Goal: Information Seeking & Learning: Find specific page/section

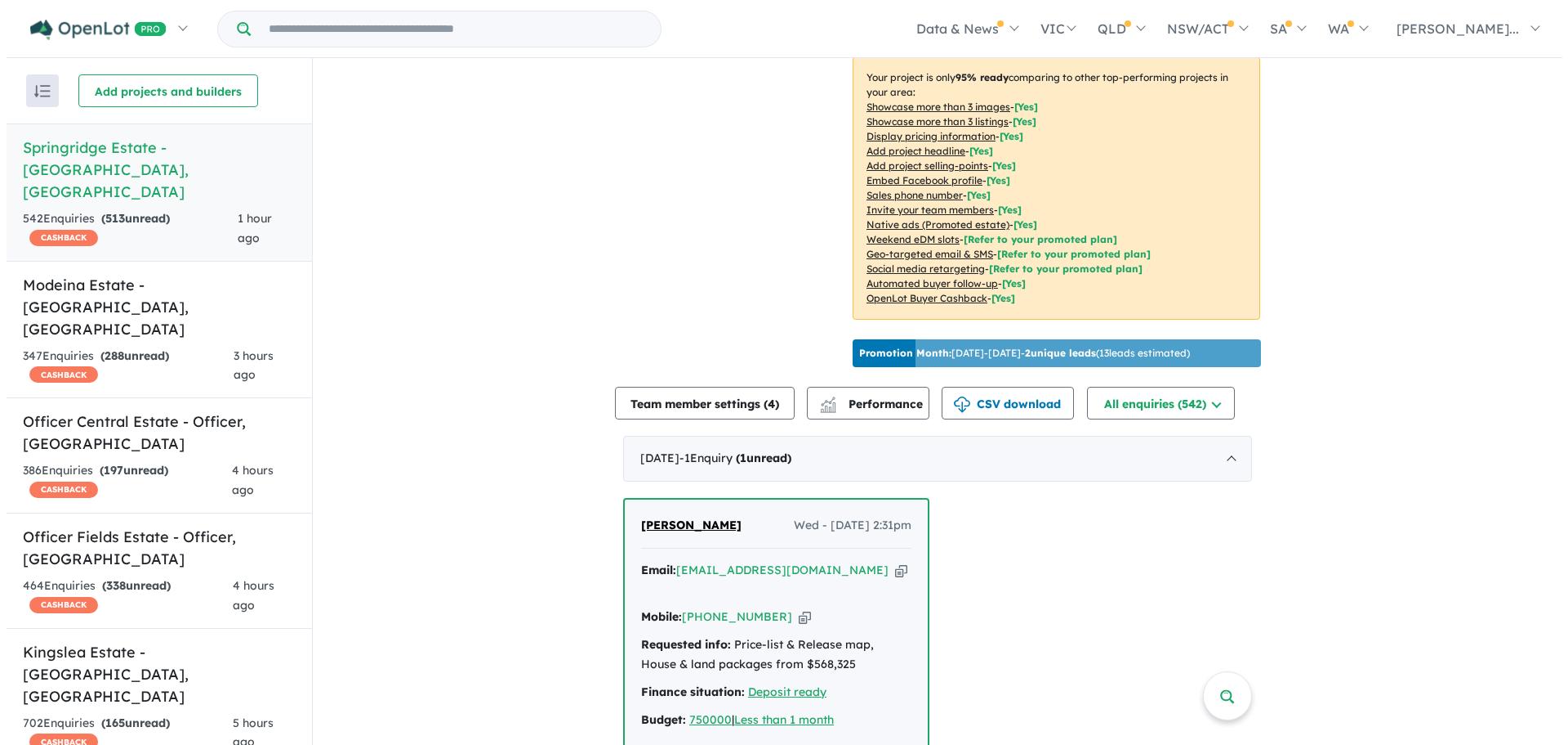
scroll to position [327, 0]
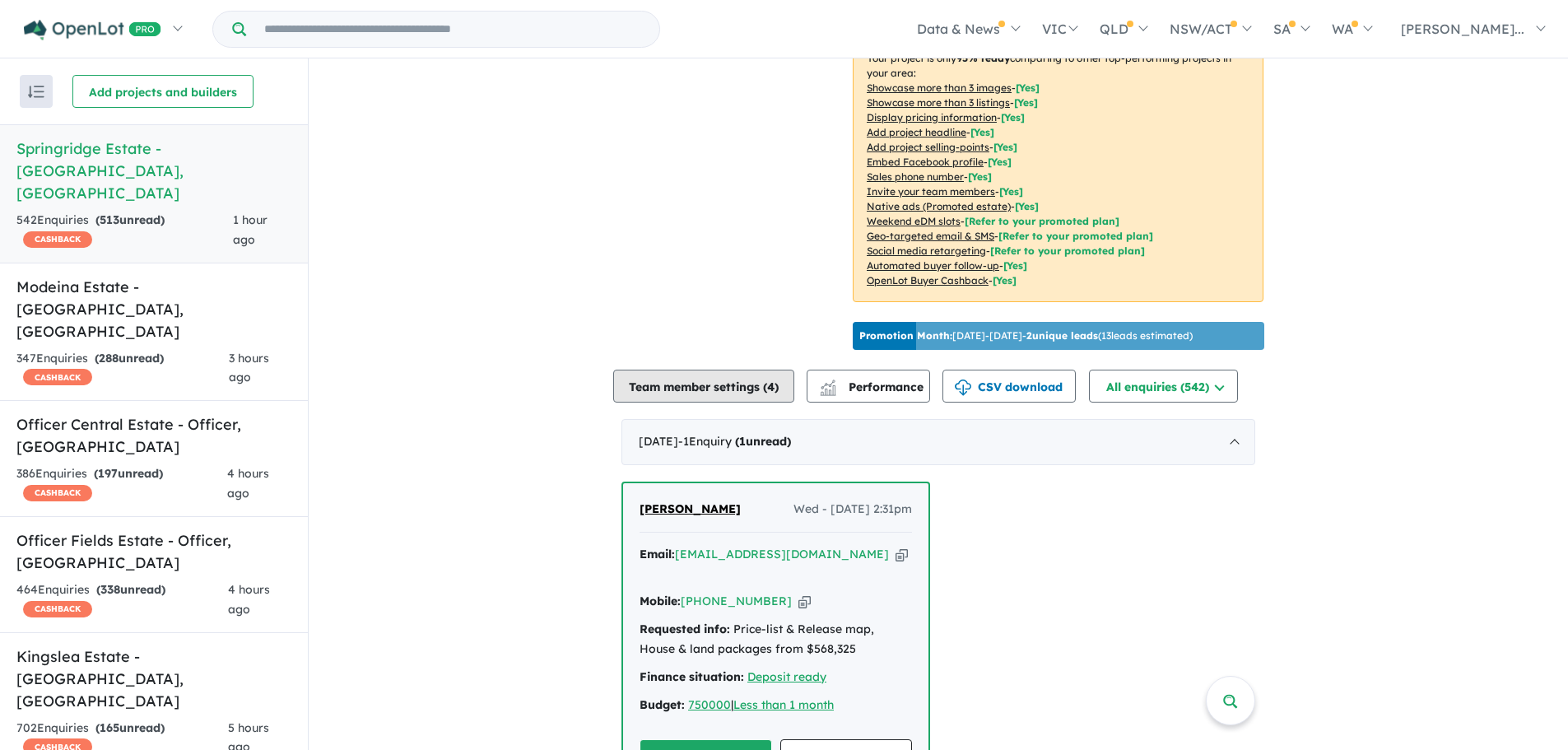
click at [741, 402] on button "Team member settings ( 4 )" at bounding box center [703, 385] width 181 height 33
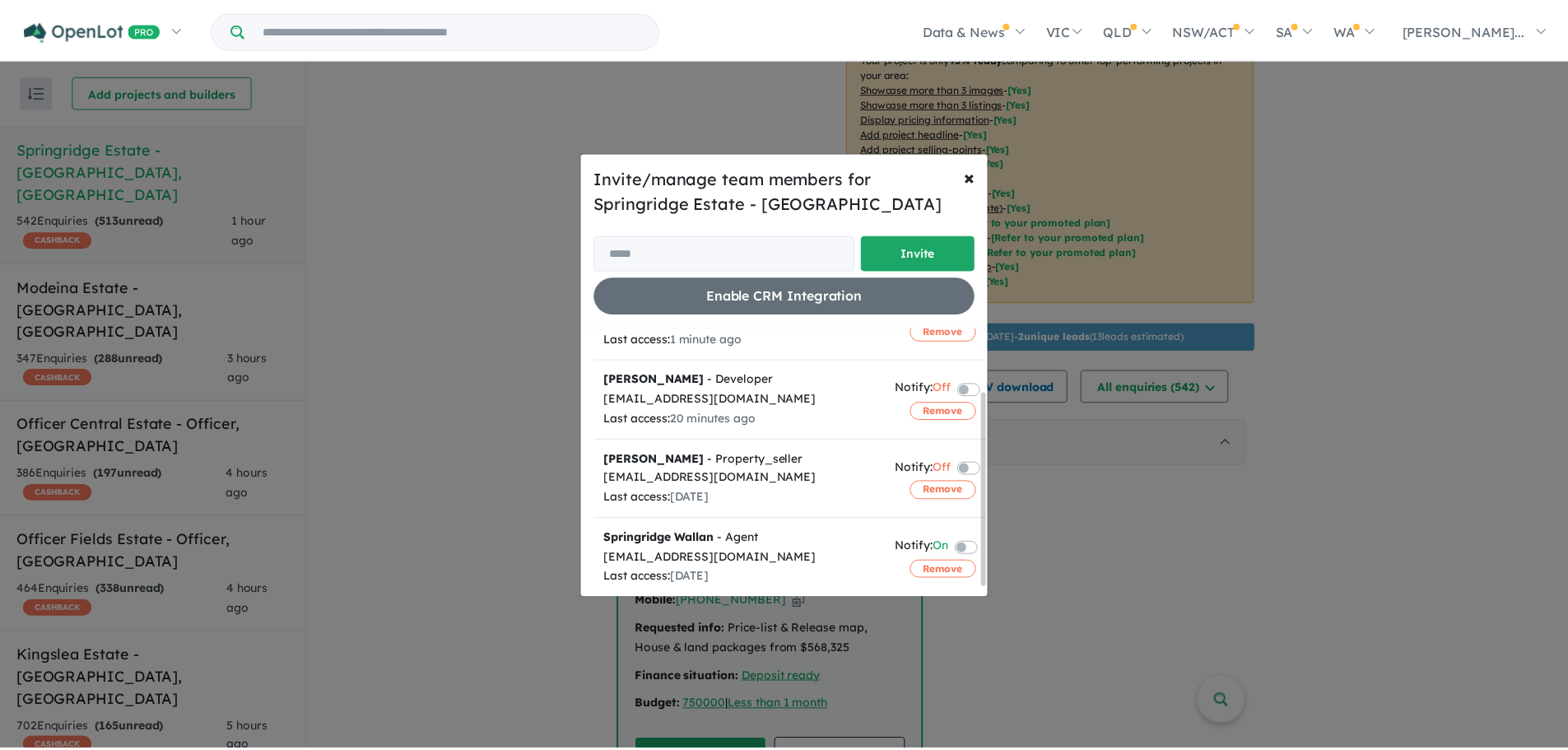
scroll to position [100, 0]
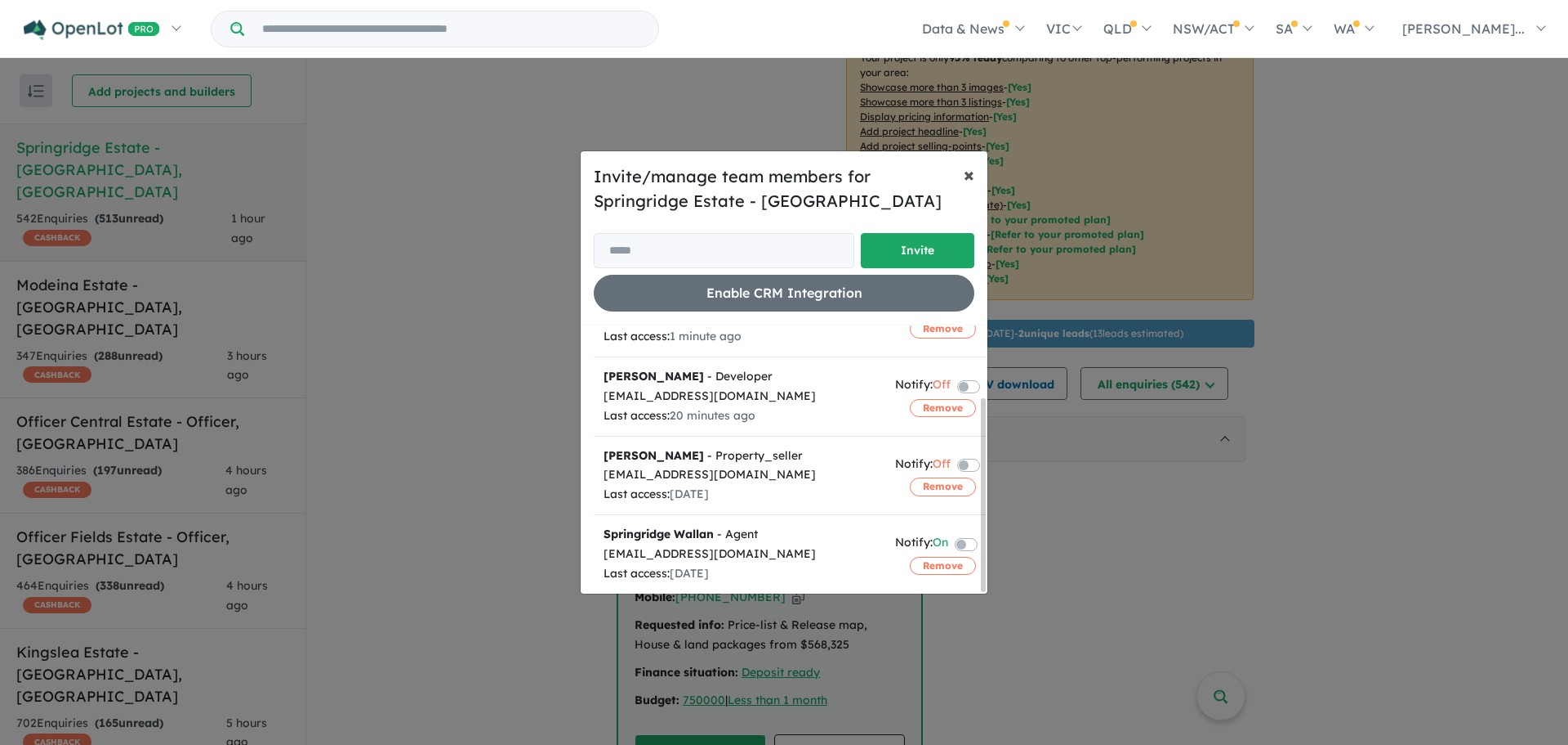
click at [974, 178] on span "×" at bounding box center [968, 174] width 10 height 24
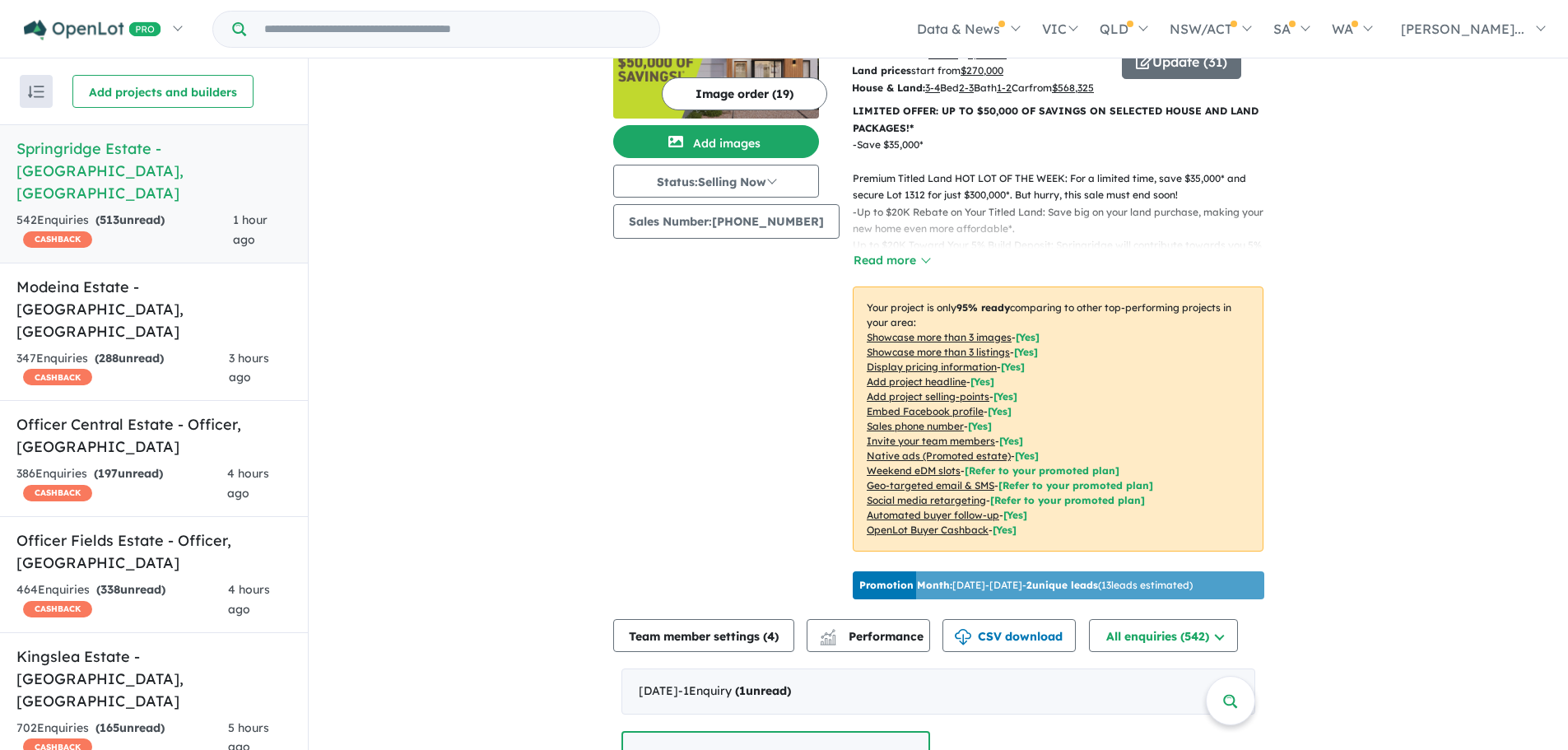
scroll to position [0, 0]
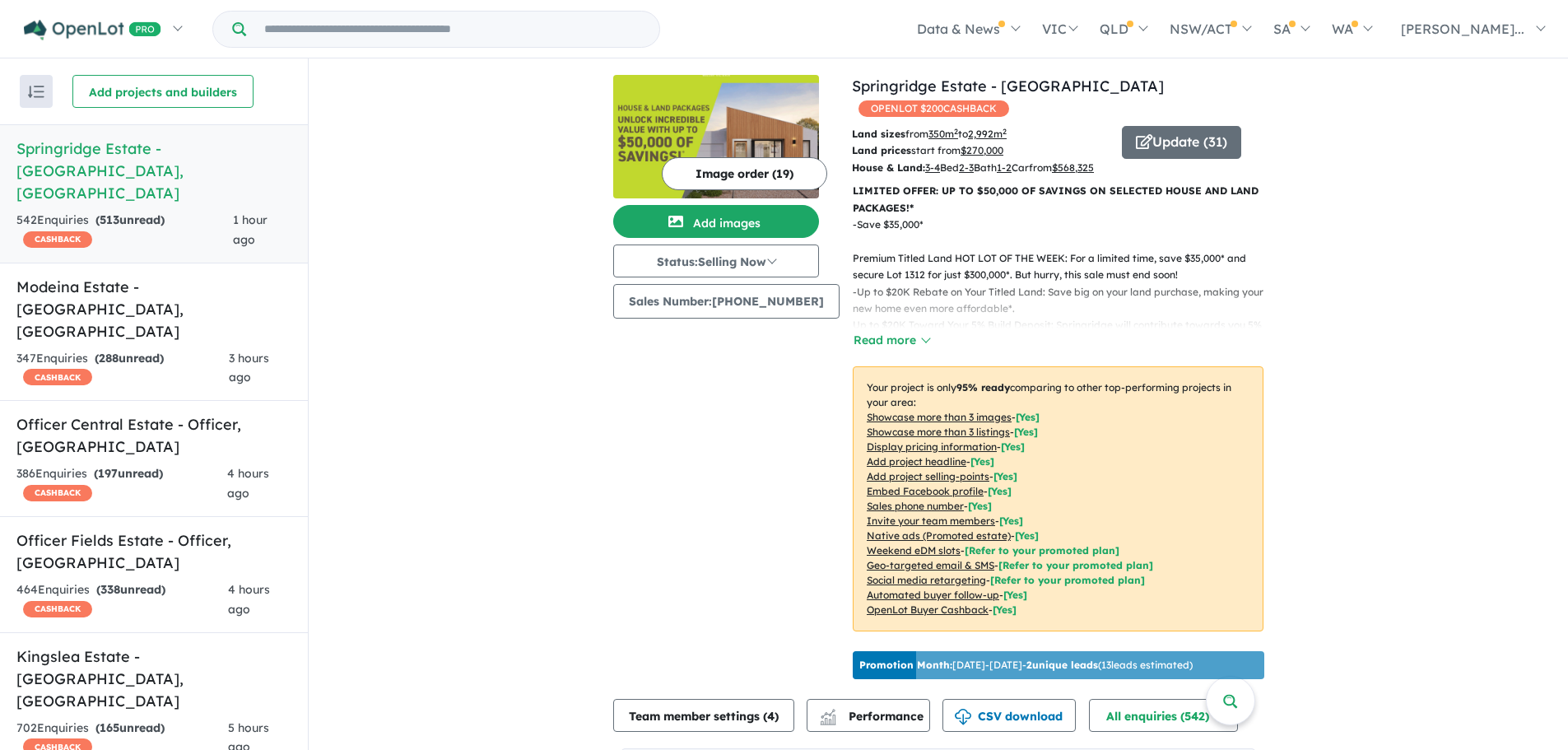
click at [300, 25] on input "Try estate name, suburb, builder or developer" at bounding box center [452, 28] width 406 height 35
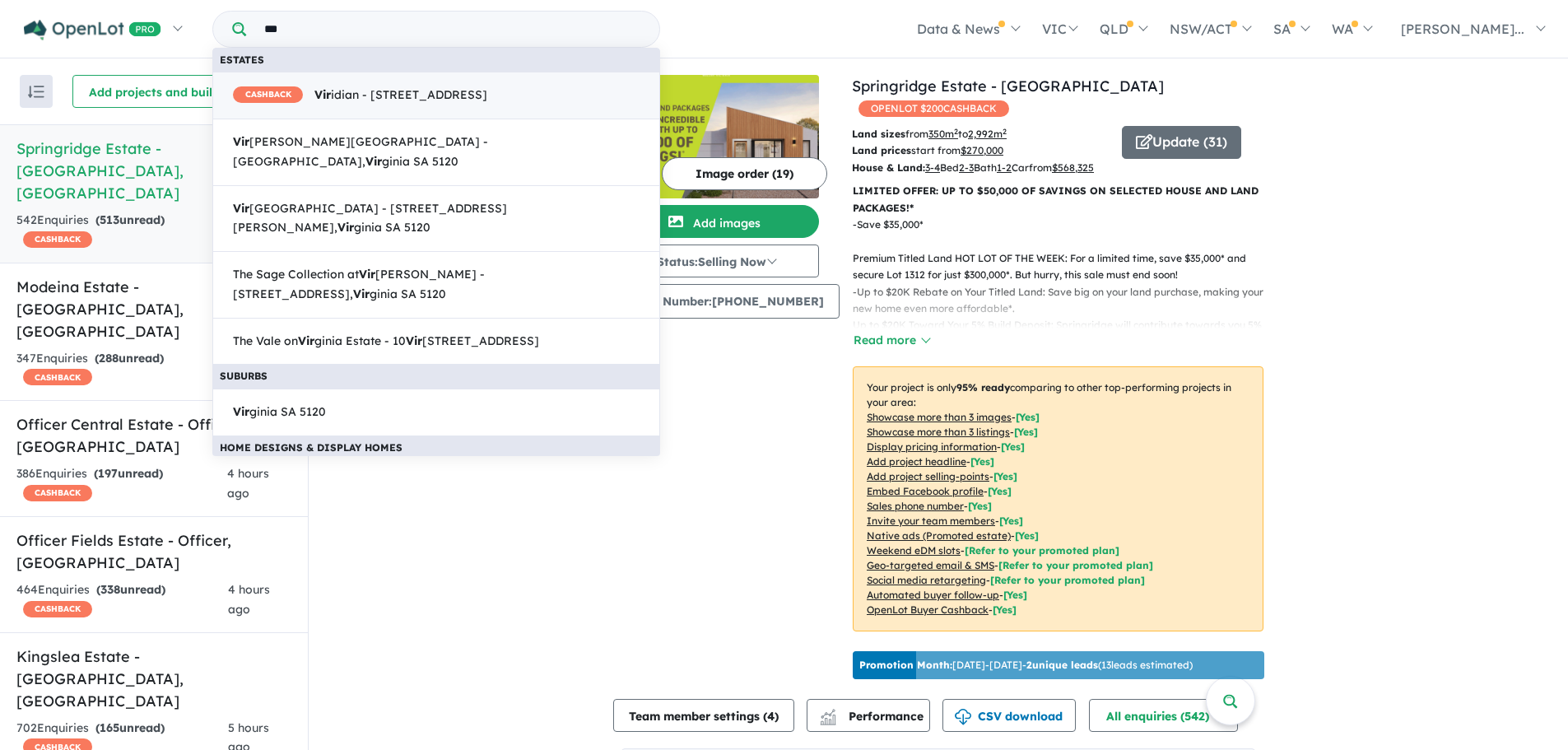
type input "***"
click at [381, 98] on span "CASHBACK Vir idian - 820 Somerton Road, Greenvale VIC 3059" at bounding box center [360, 95] width 254 height 20
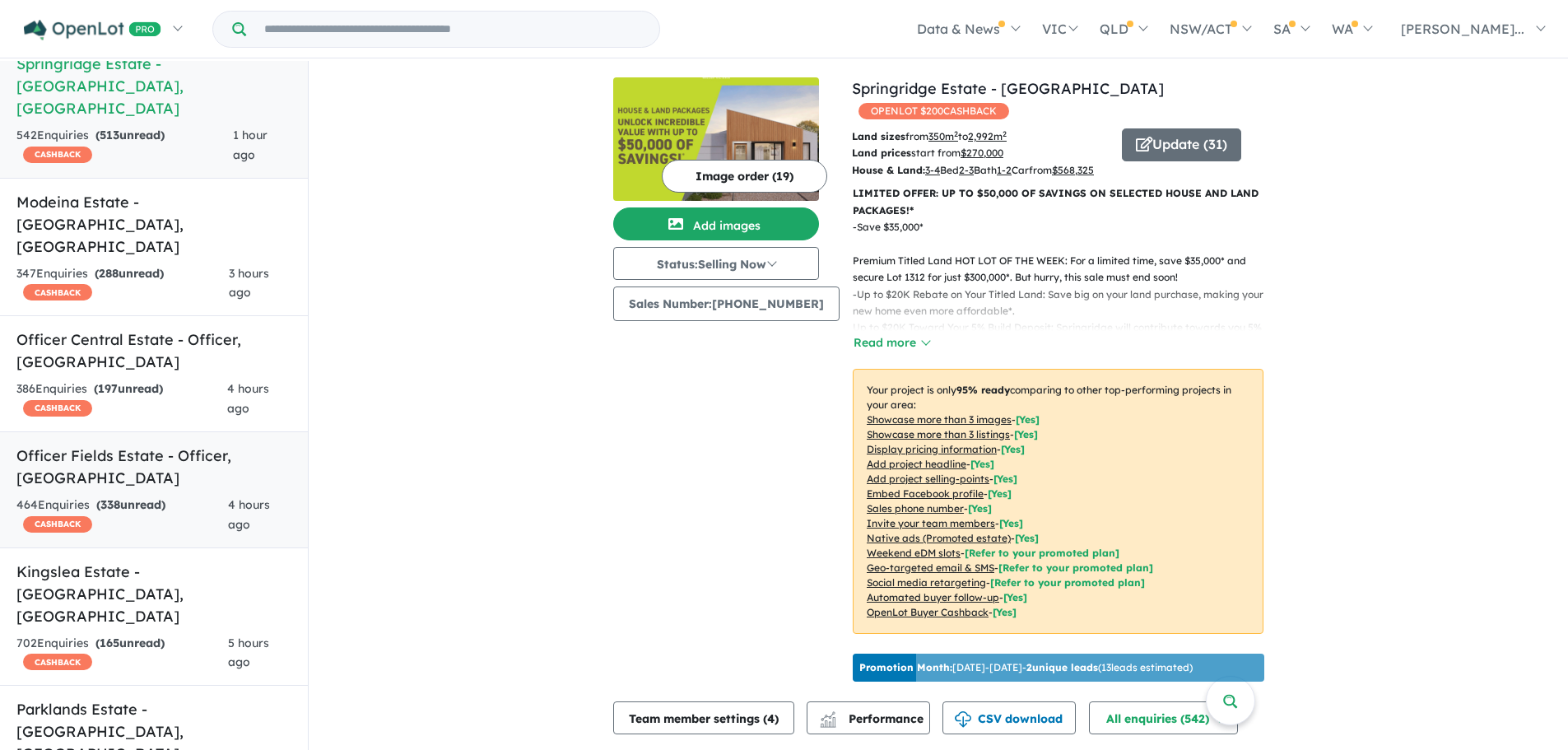
scroll to position [165, 0]
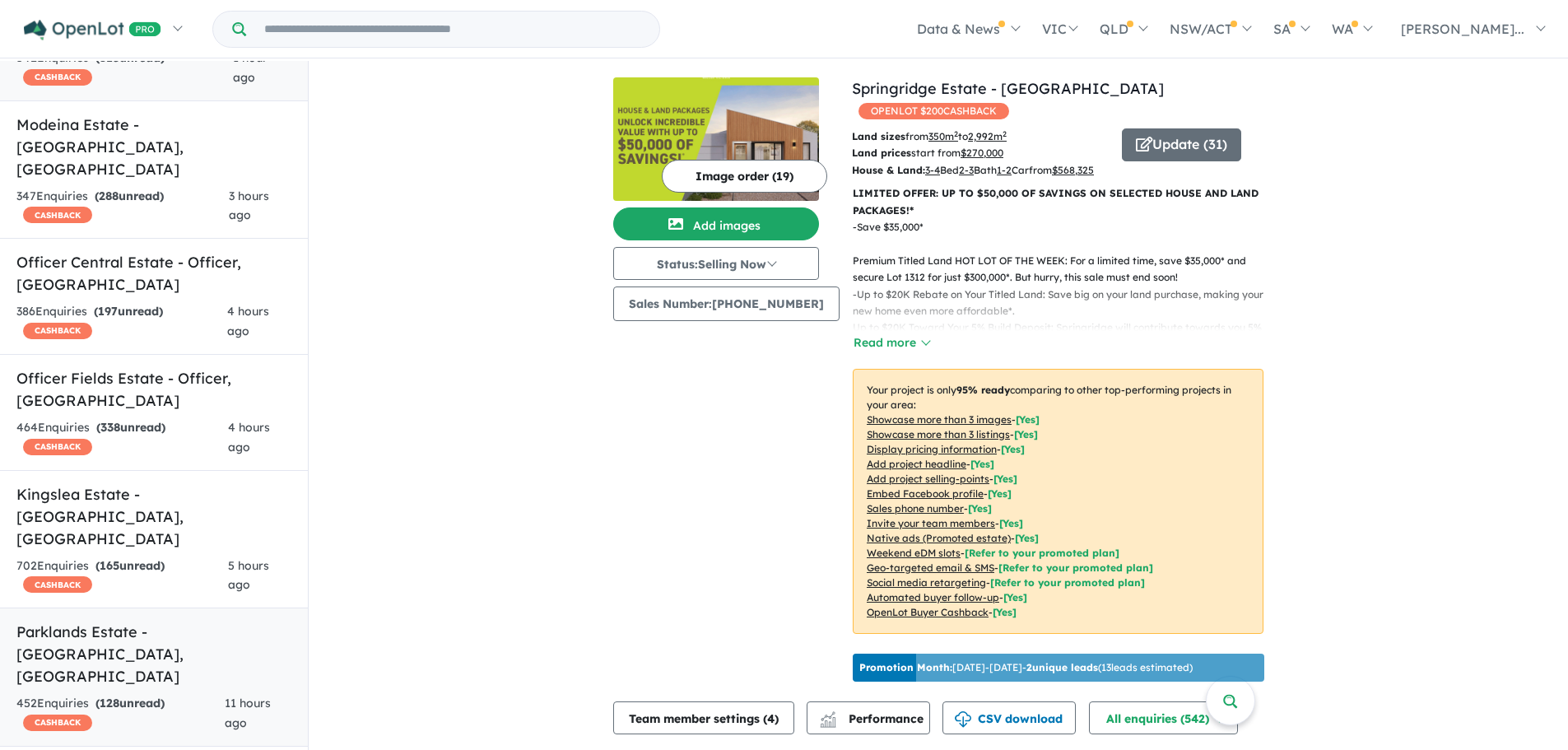
click at [165, 695] on strong "( 128 unread)" at bounding box center [130, 703] width 69 height 15
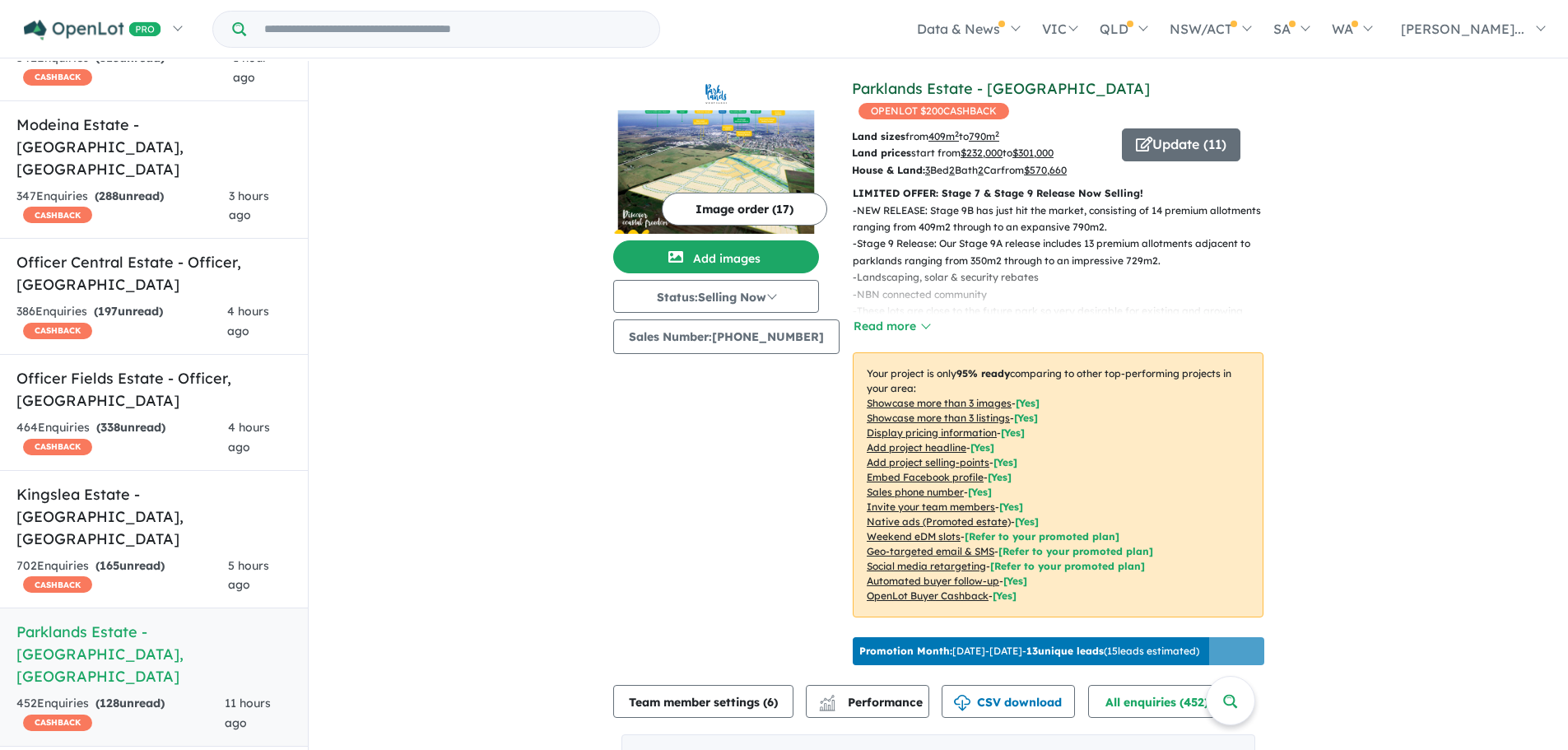
click at [923, 87] on link "Parklands Estate - [GEOGRAPHIC_DATA]" at bounding box center [1000, 88] width 298 height 19
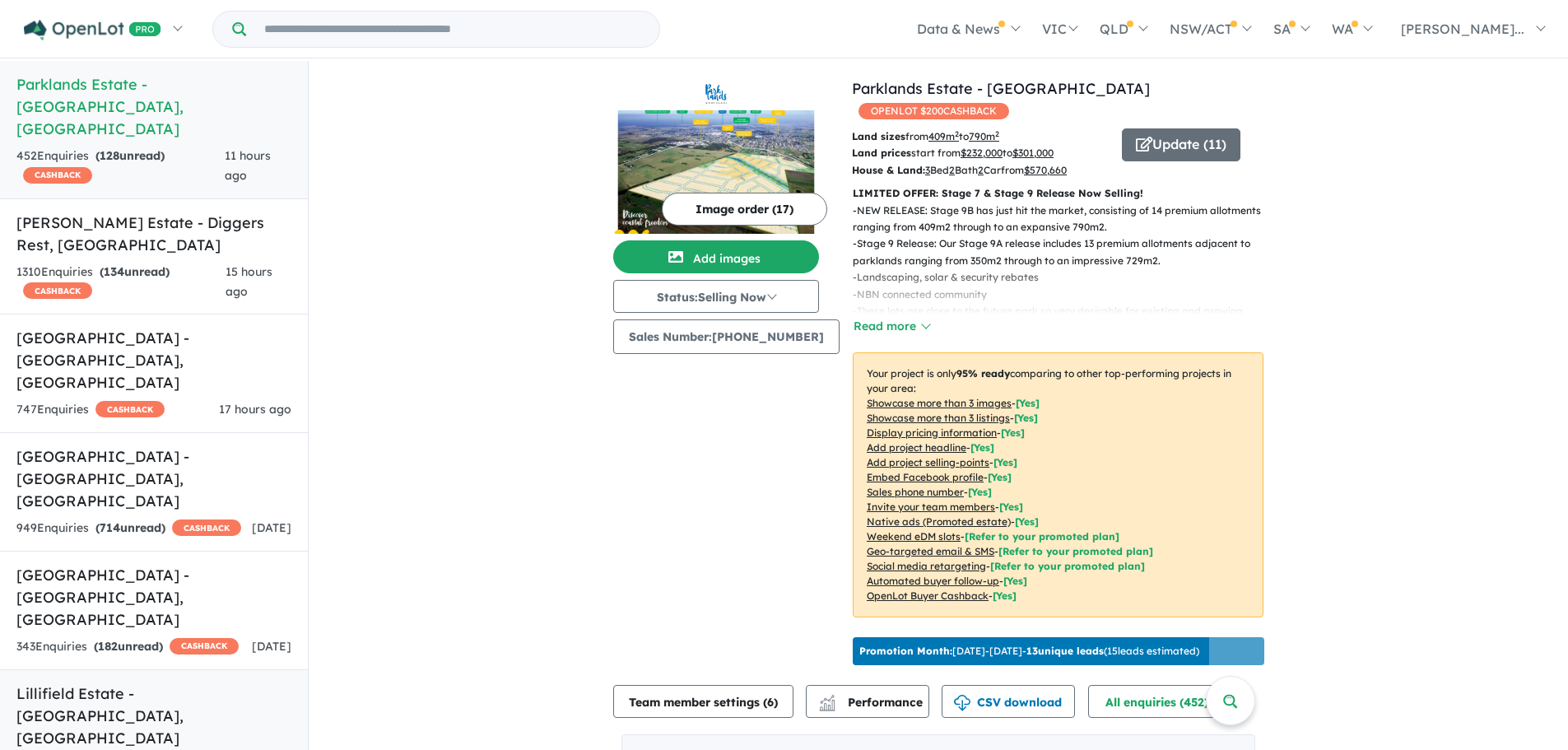
scroll to position [741, 0]
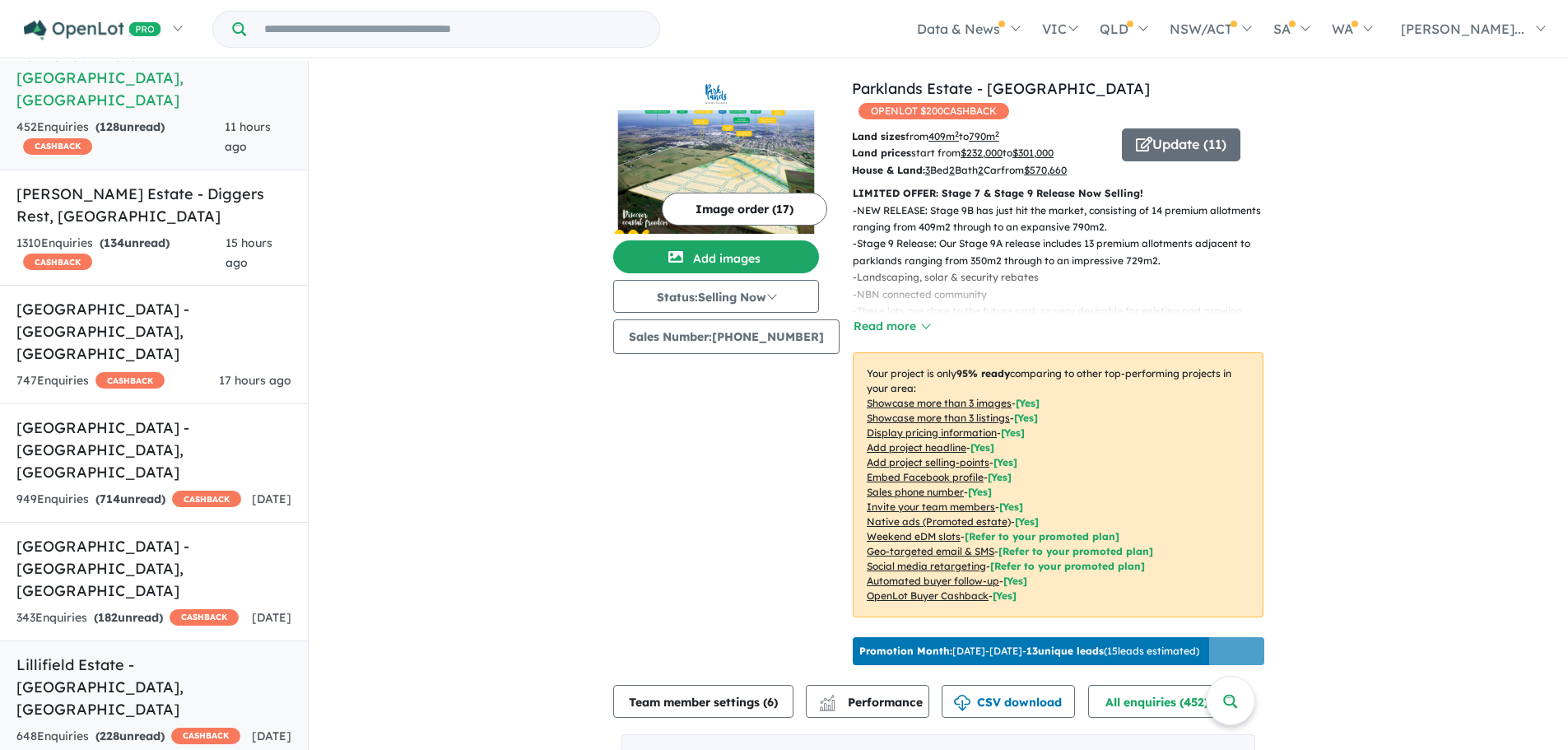
click at [163, 653] on h5 "Lillifield Estate - Warragul , VIC" at bounding box center [153, 687] width 275 height 66
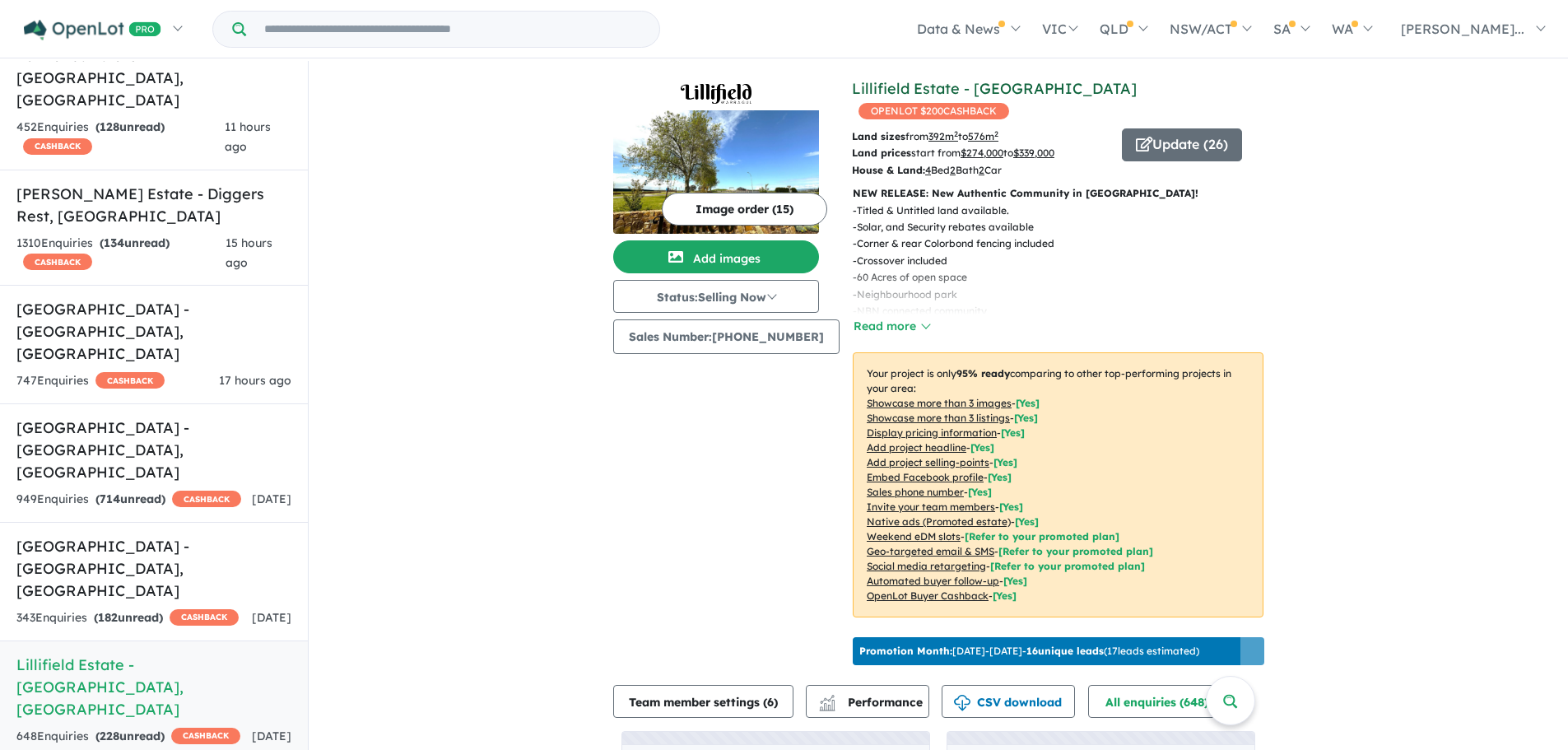
click at [976, 88] on link "Lillifield Estate - [GEOGRAPHIC_DATA]" at bounding box center [994, 88] width 285 height 19
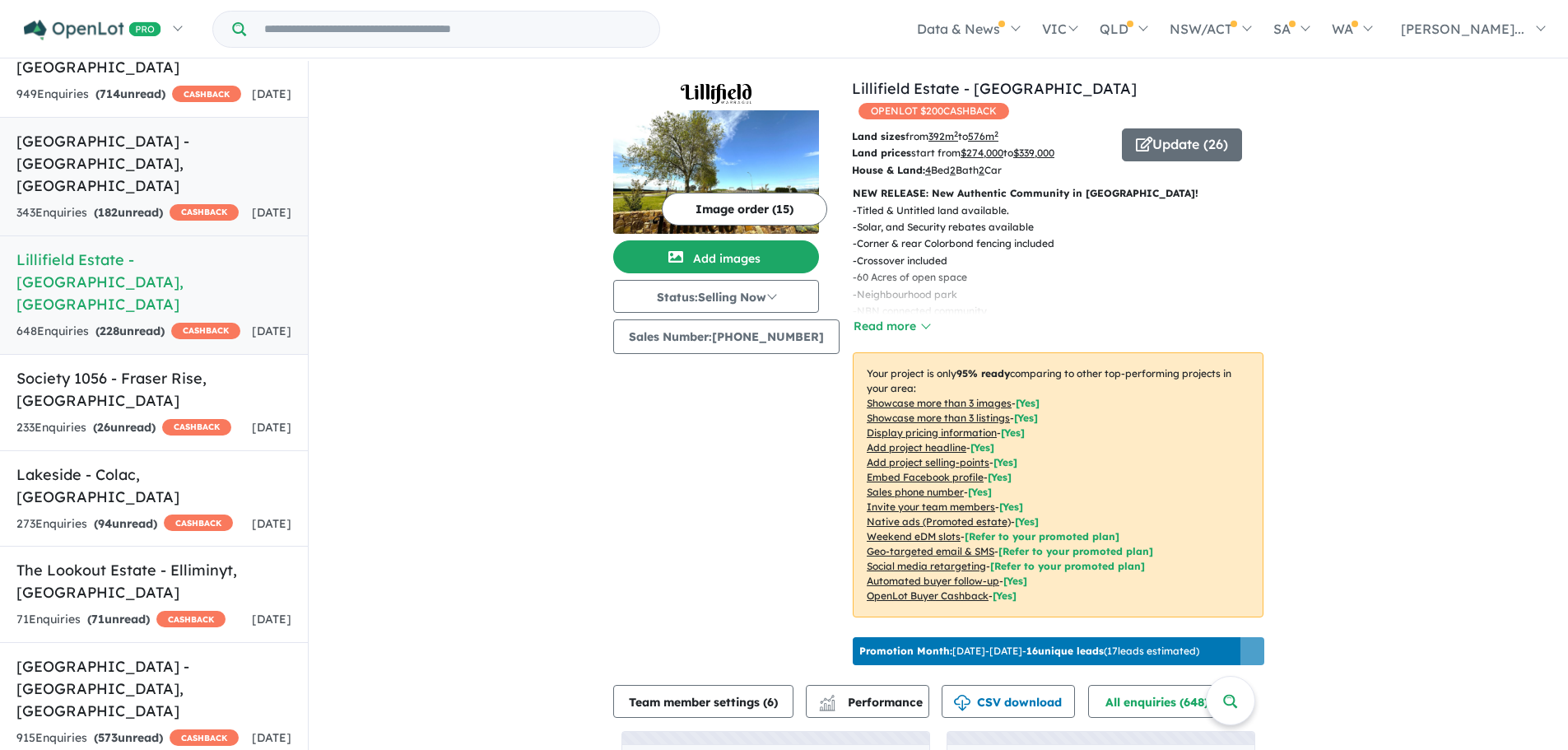
scroll to position [1152, 0]
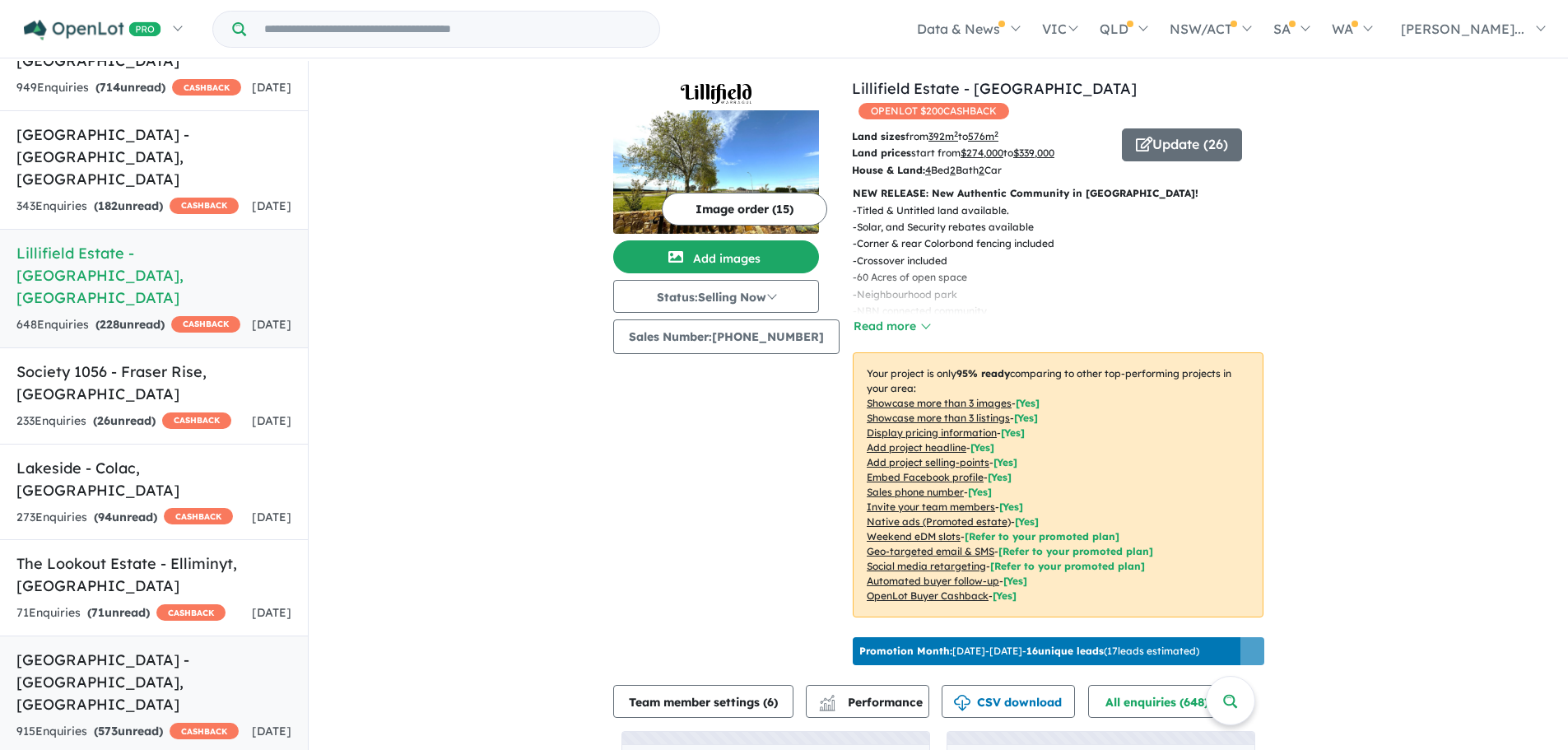
click at [176, 649] on h5 "Ridgelea Estate - Pakenham East , VIC" at bounding box center [153, 682] width 275 height 66
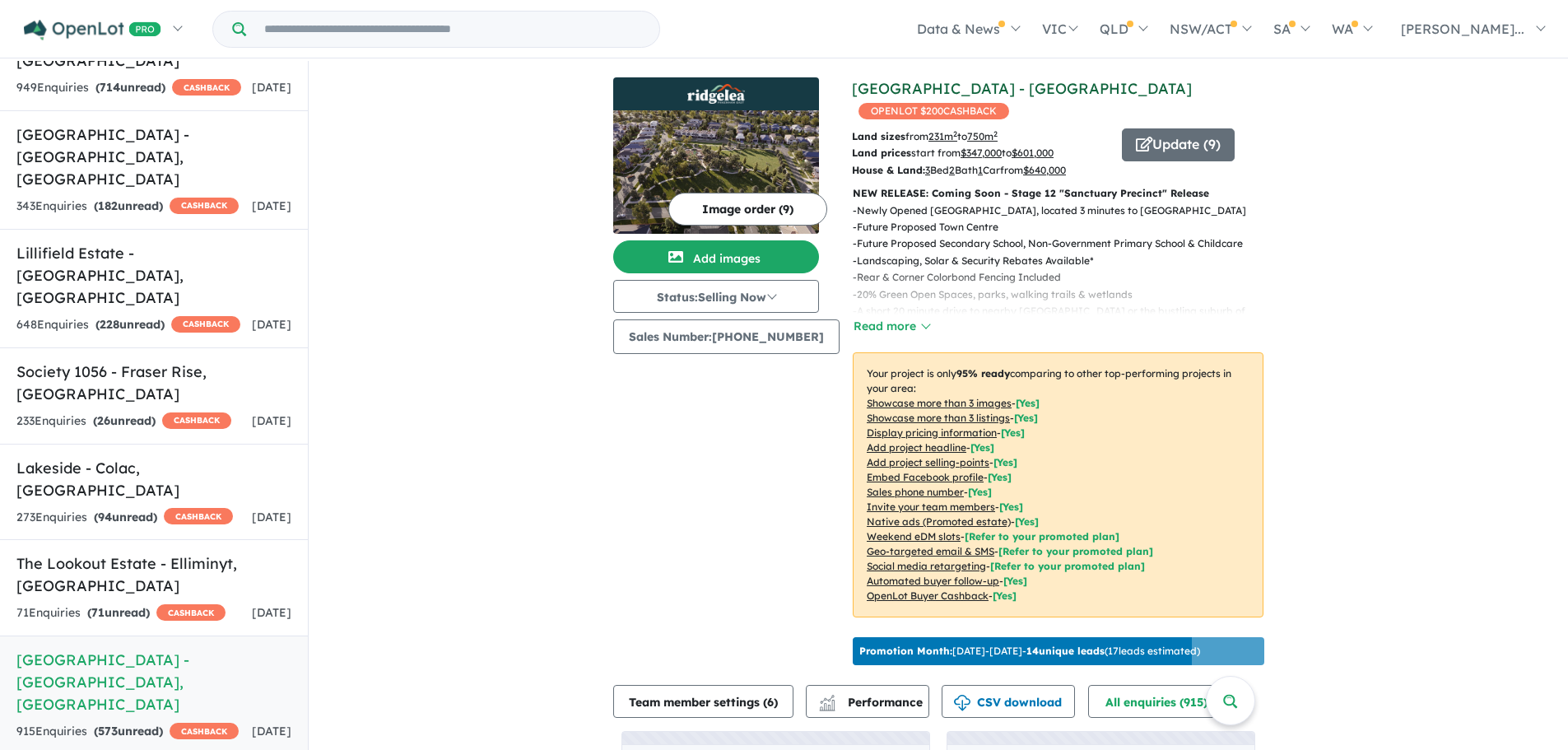
click at [904, 92] on link "[GEOGRAPHIC_DATA] - [GEOGRAPHIC_DATA]" at bounding box center [1021, 88] width 340 height 19
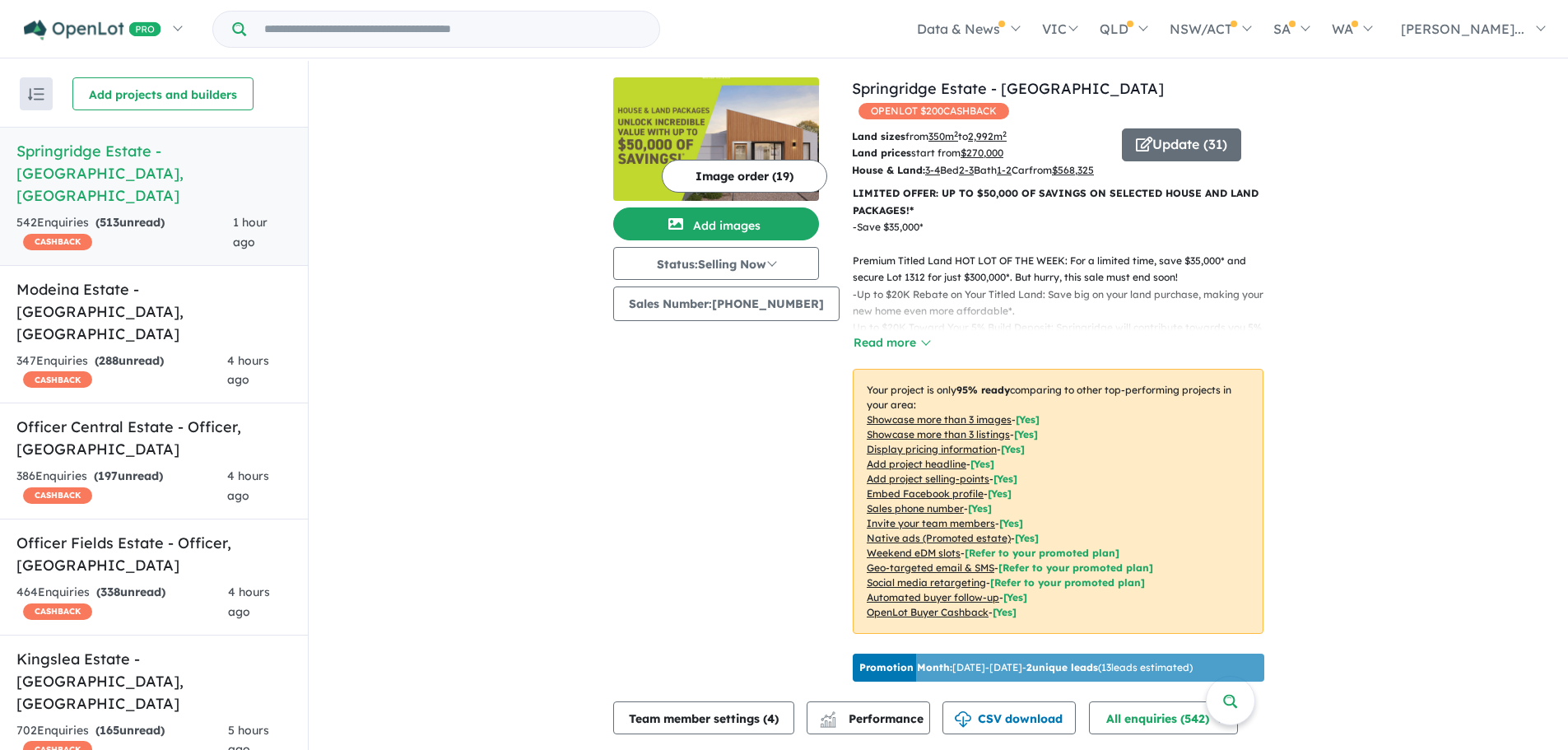
click at [436, 28] on input "Try estate name, suburb, builder or developer" at bounding box center [452, 28] width 406 height 35
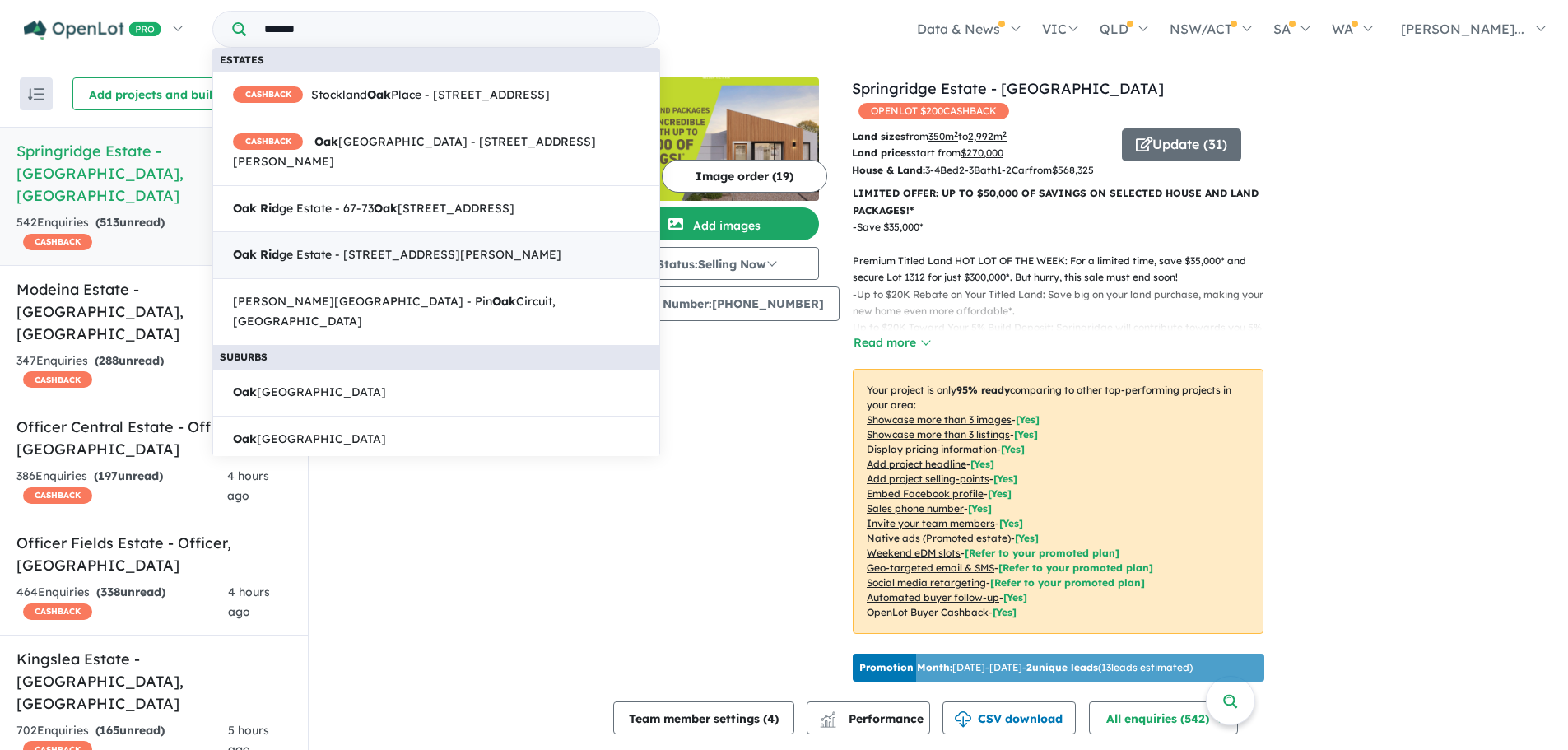
type input "*******"
click at [465, 265] on span "Oak Rid ge Estate - 2-32 Abeckett Road, Narre Warren North VIC 3804" at bounding box center [397, 255] width 329 height 20
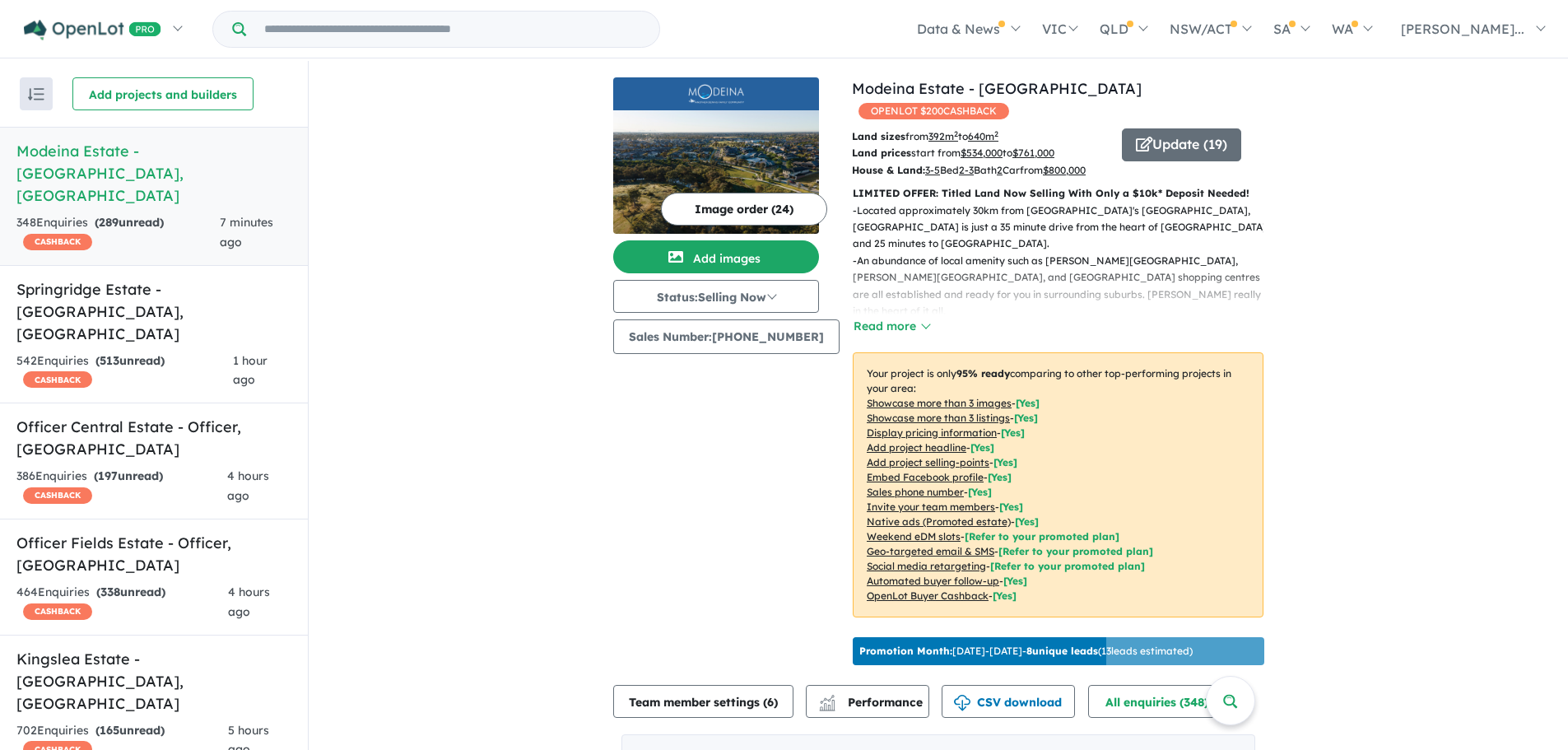
click at [341, 27] on input "Try estate name, suburb, builder or developer" at bounding box center [452, 28] width 406 height 35
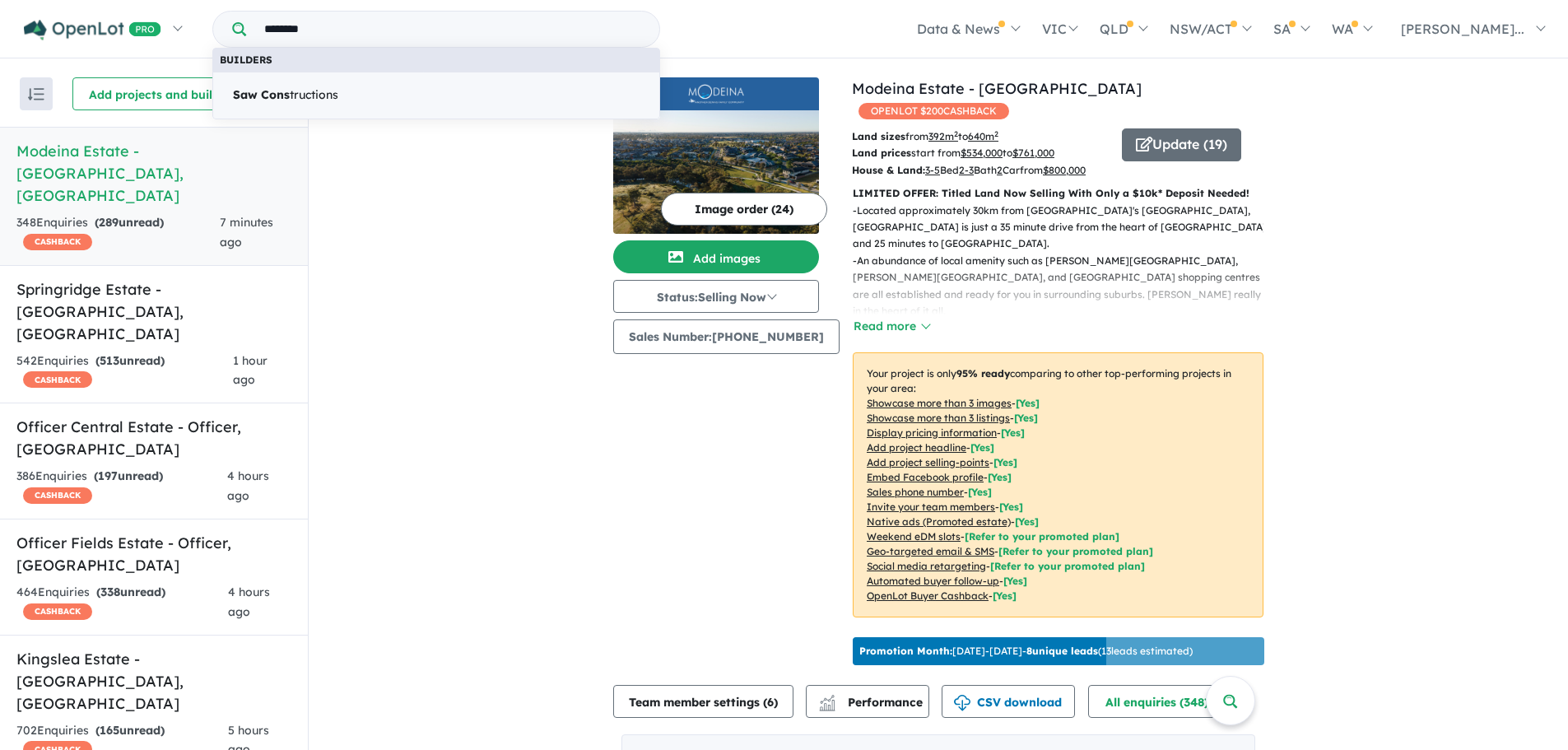
type input "********"
click at [326, 90] on span "Saw Cons tructions" at bounding box center [285, 95] width 105 height 20
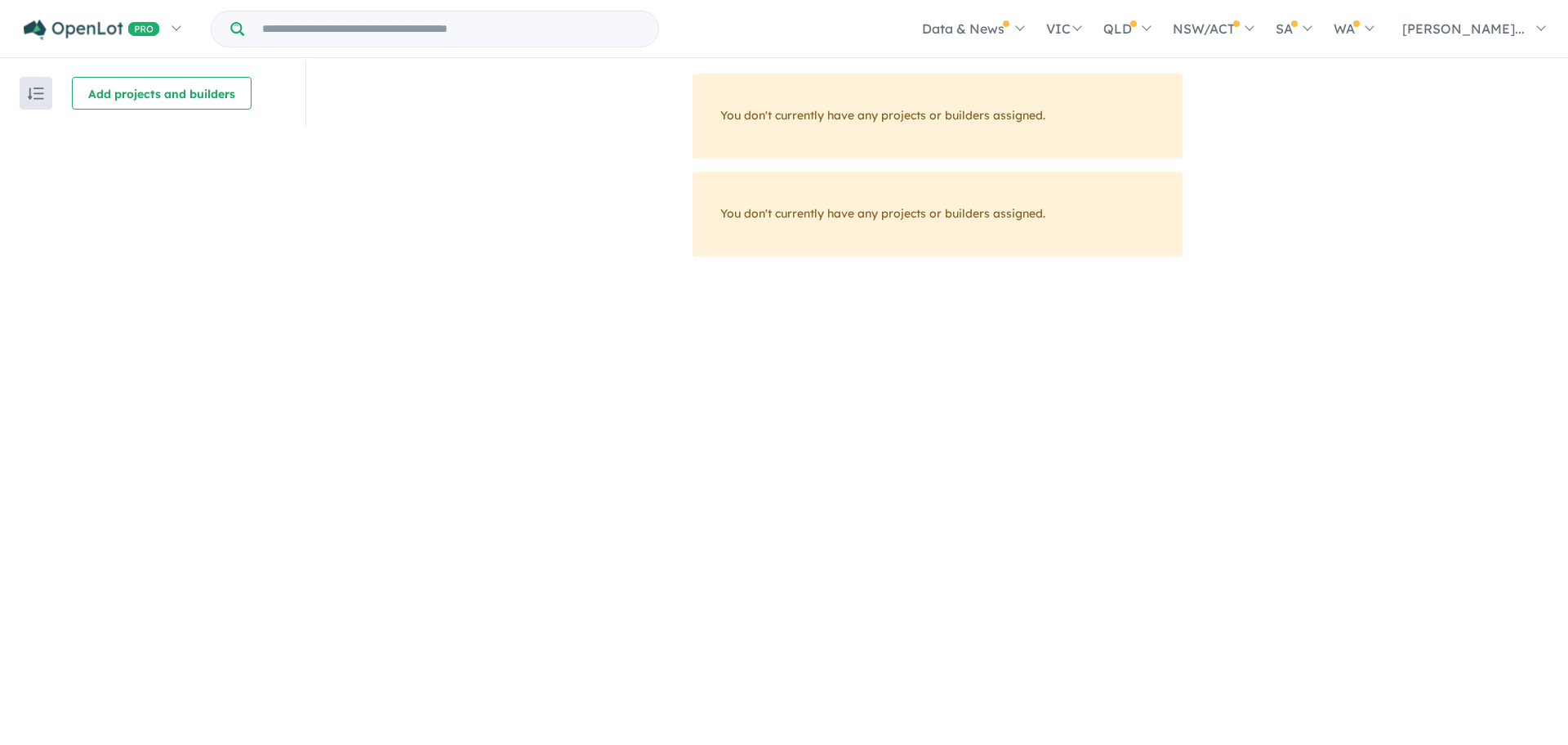
click at [370, 25] on input "Try estate name, suburb, builder or developer" at bounding box center [451, 28] width 408 height 35
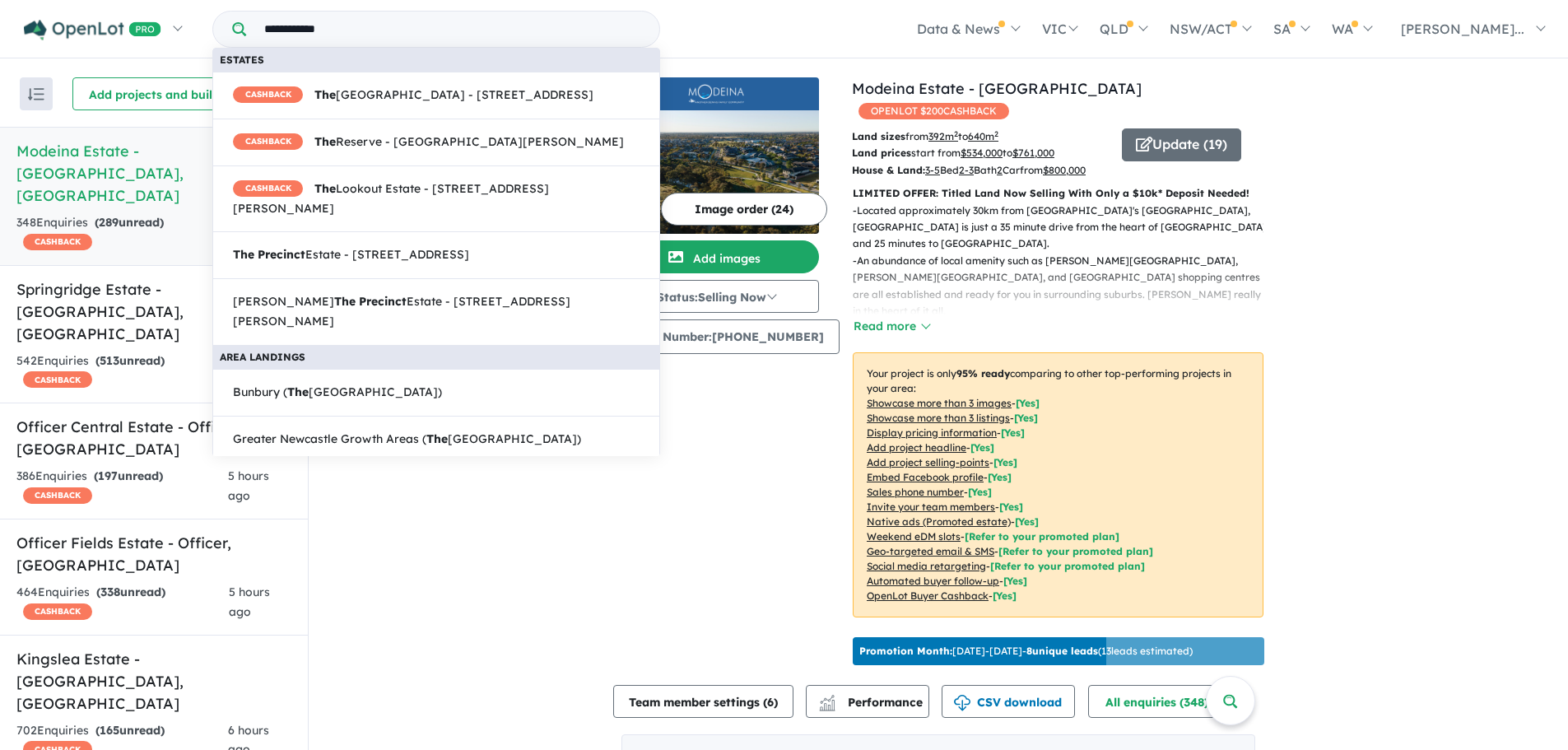
drag, startPoint x: 0, startPoint y: 0, endPoint x: 373, endPoint y: 26, distance: 373.9
click at [373, 26] on input "**********" at bounding box center [452, 28] width 406 height 35
type input "*"
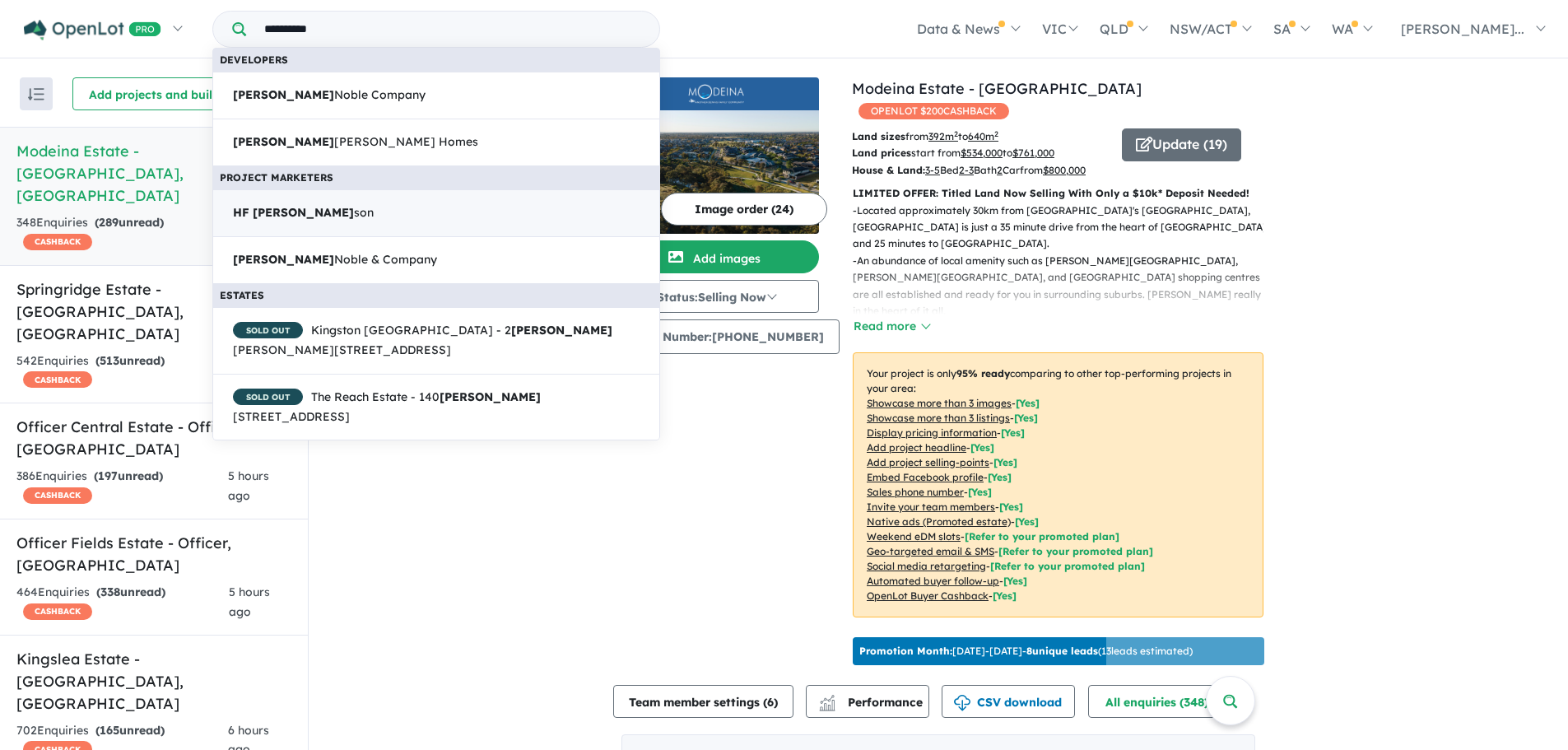
type input "**********"
click at [304, 204] on span "HF Richard son" at bounding box center [303, 213] width 141 height 20
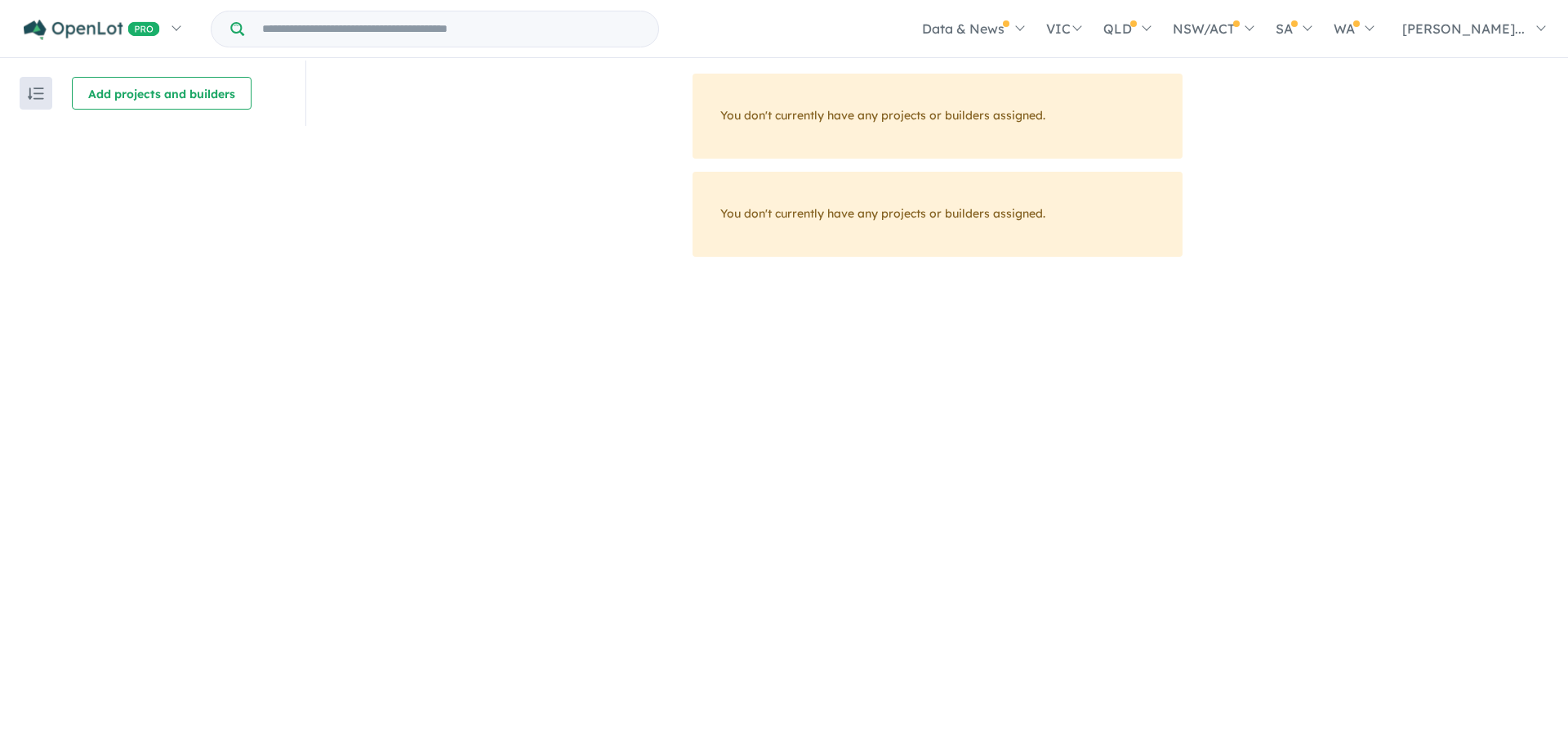
click at [291, 33] on input "Try estate name, suburb, builder or developer" at bounding box center [451, 28] width 408 height 35
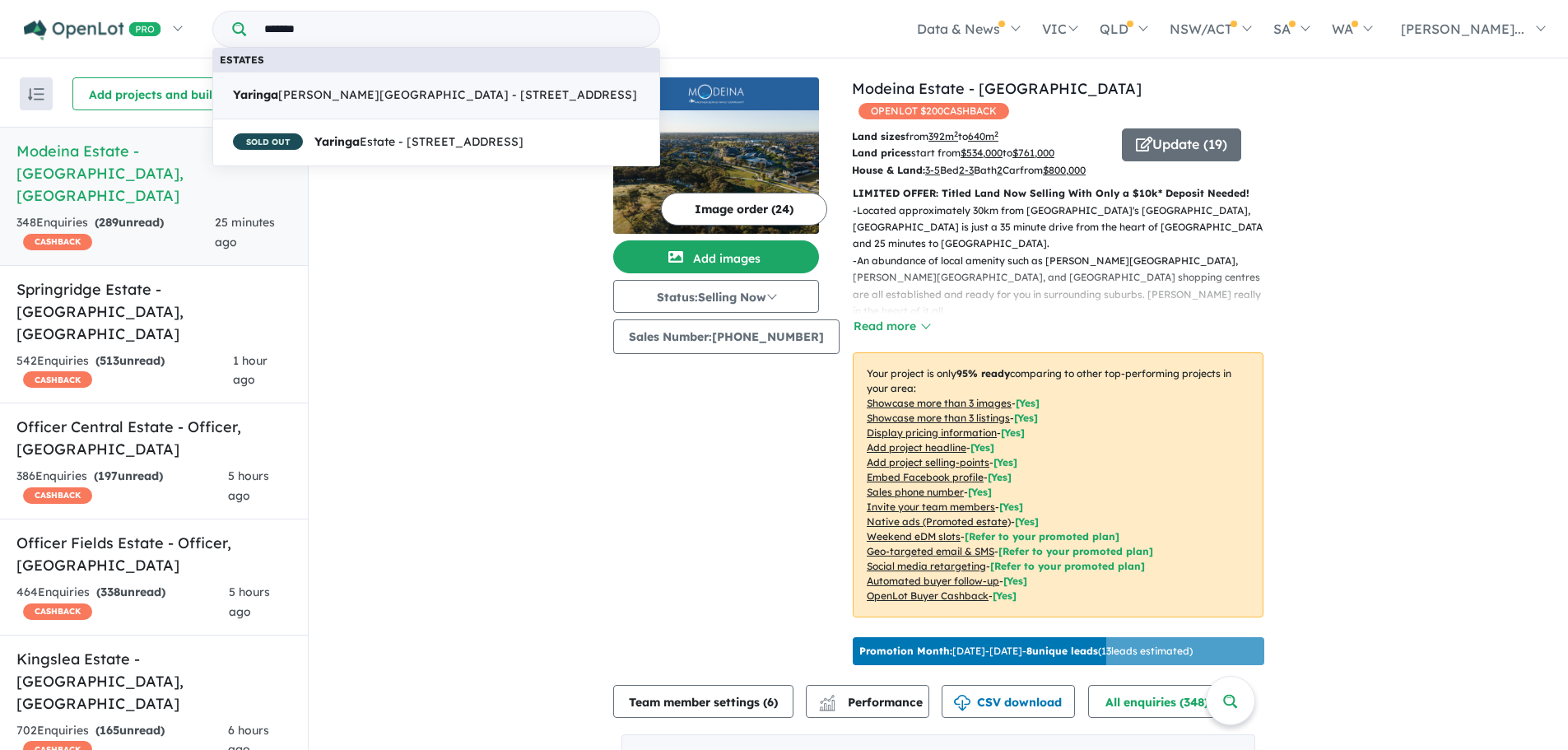
type input "*******"
click at [424, 97] on span "[GEOGRAPHIC_DATA][PERSON_NAME] - [STREET_ADDRESS]" at bounding box center [435, 95] width 405 height 20
